Goal: Information Seeking & Learning: Learn about a topic

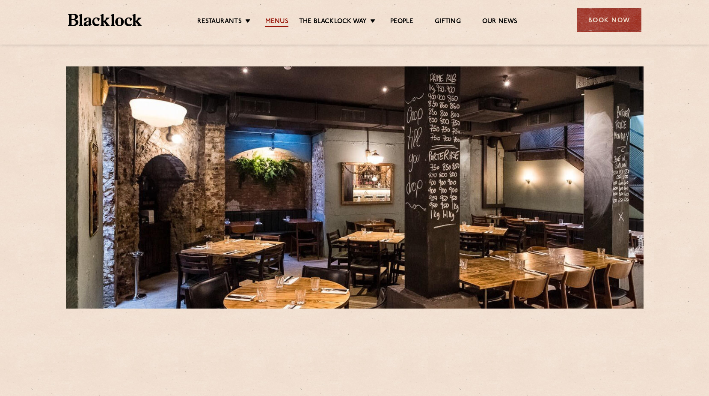
click at [281, 21] on link "Menus" at bounding box center [276, 22] width 23 height 9
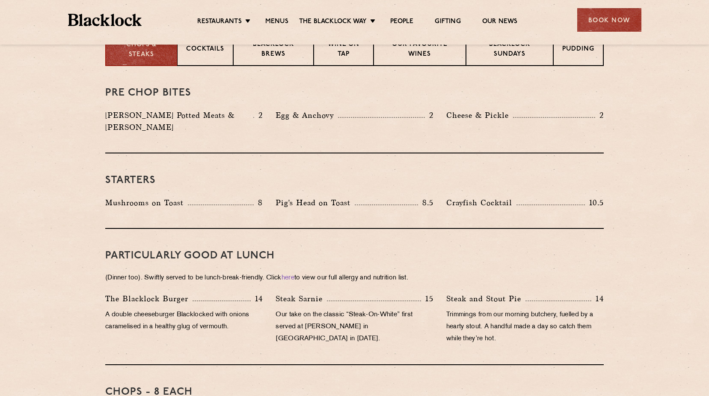
scroll to position [385, 0]
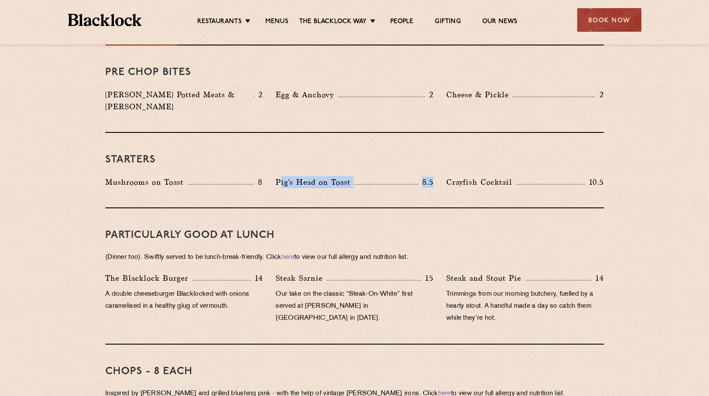
drag, startPoint x: 432, startPoint y: 170, endPoint x: 281, endPoint y: 164, distance: 150.8
click at [281, 176] on div "Pig's Head on Toast 8.5" at bounding box center [355, 182] width 158 height 12
drag, startPoint x: 281, startPoint y: 164, endPoint x: 399, endPoint y: 135, distance: 122.2
click at [399, 135] on div "Starters Mushrooms on Toast 8 Pig's Head on Toast 8.5 Crayfish Cocktail 10.5" at bounding box center [354, 170] width 499 height 75
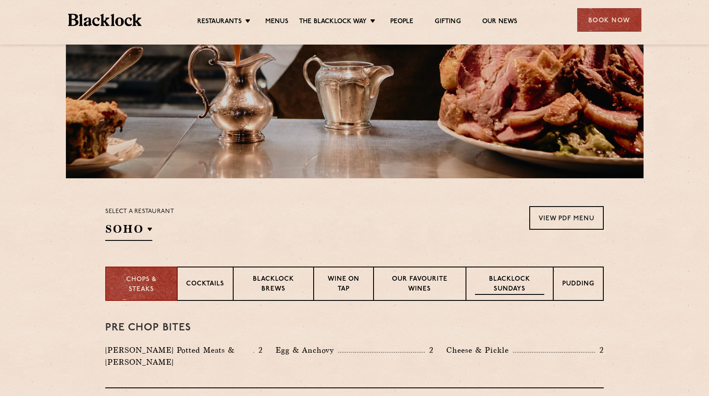
scroll to position [214, 0]
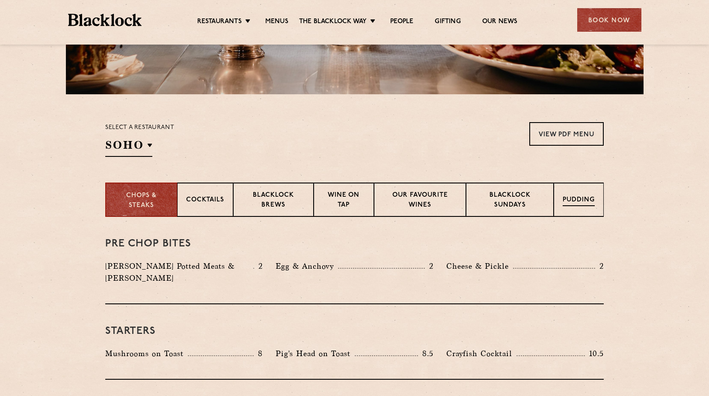
click at [590, 183] on div "Pudding" at bounding box center [579, 199] width 50 height 34
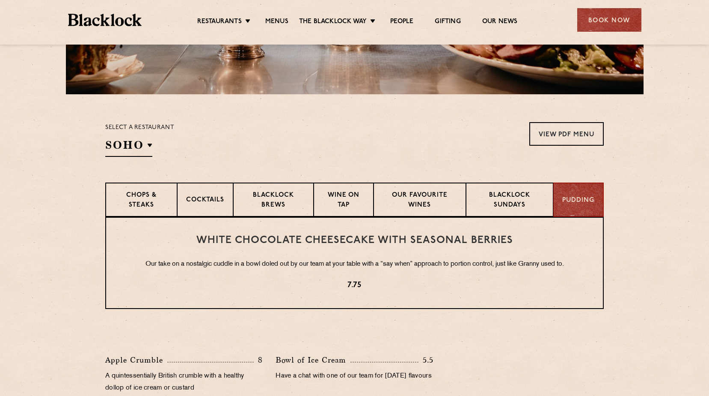
scroll to position [342, 0]
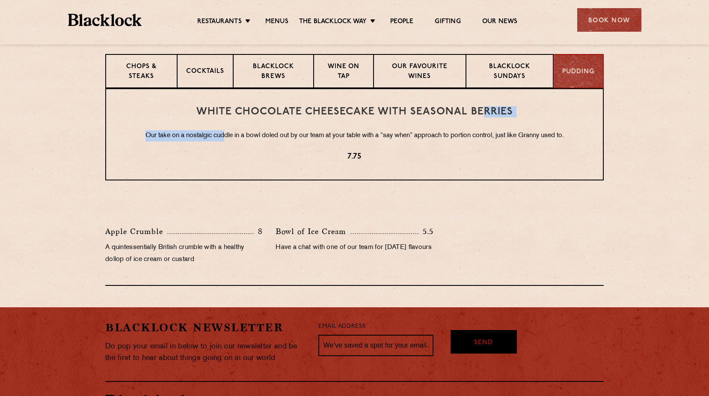
drag, startPoint x: 419, startPoint y: 121, endPoint x: 221, endPoint y: 122, distance: 197.8
click at [221, 122] on div "White Chocolate Cheesecake with Seasonal Berries Our take on a nostalgic cuddle…" at bounding box center [354, 134] width 499 height 92
drag, startPoint x: 221, startPoint y: 122, endPoint x: 217, endPoint y: 109, distance: 13.8
click at [217, 109] on h3 "White Chocolate Cheesecake with Seasonal Berries" at bounding box center [354, 111] width 463 height 11
drag, startPoint x: 414, startPoint y: 134, endPoint x: 375, endPoint y: 136, distance: 39.9
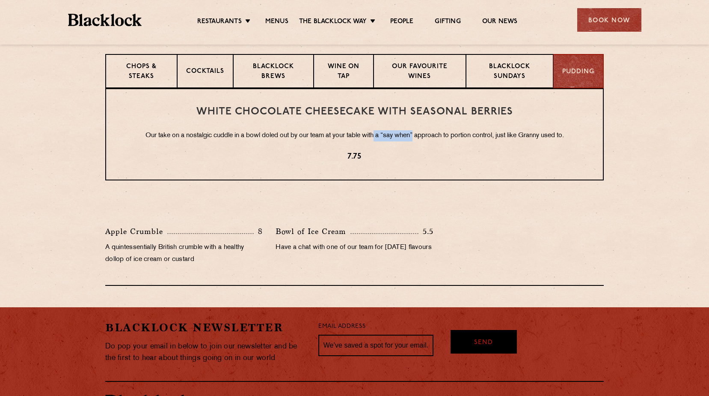
click at [375, 136] on p "Our take on a nostalgic cuddle in a bowl doled out by our team at your table wi…" at bounding box center [354, 135] width 463 height 11
drag, startPoint x: 375, startPoint y: 136, endPoint x: 450, endPoint y: 166, distance: 80.5
click at [450, 166] on div "White Chocolate Cheesecake with Seasonal Berries Our take on a nostalgic cuddle…" at bounding box center [354, 134] width 499 height 92
